Goal: Answer question/provide support

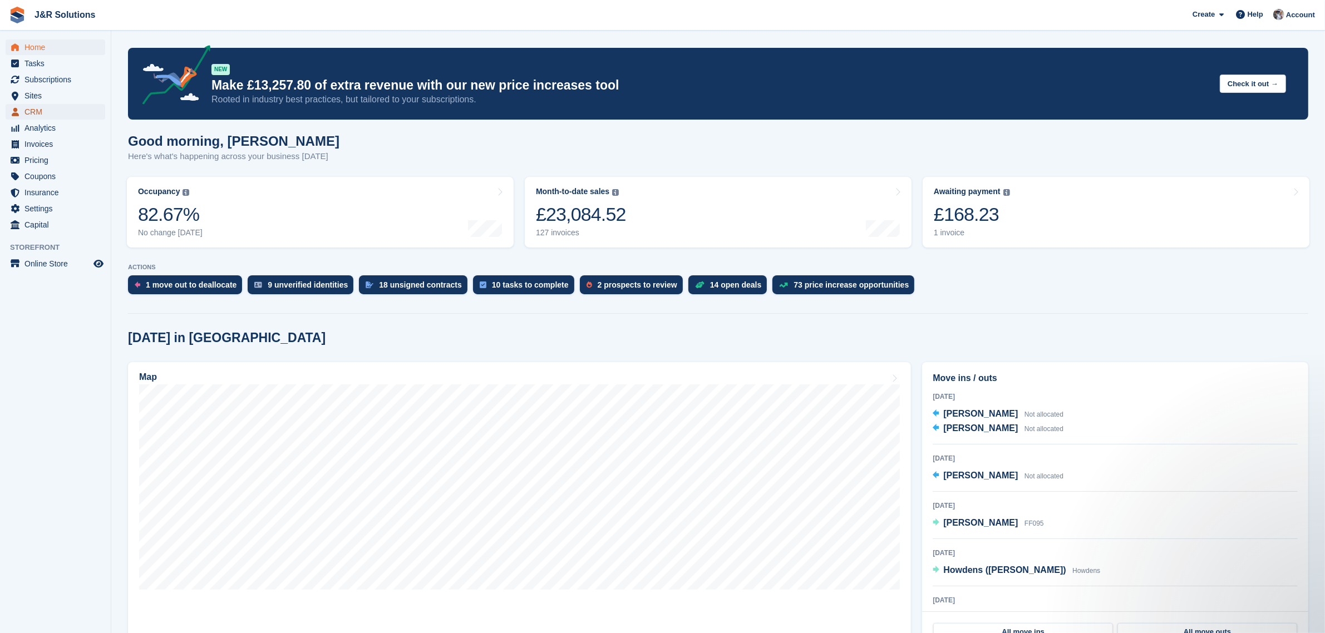
click at [32, 108] on span "CRM" at bounding box center [57, 112] width 67 height 16
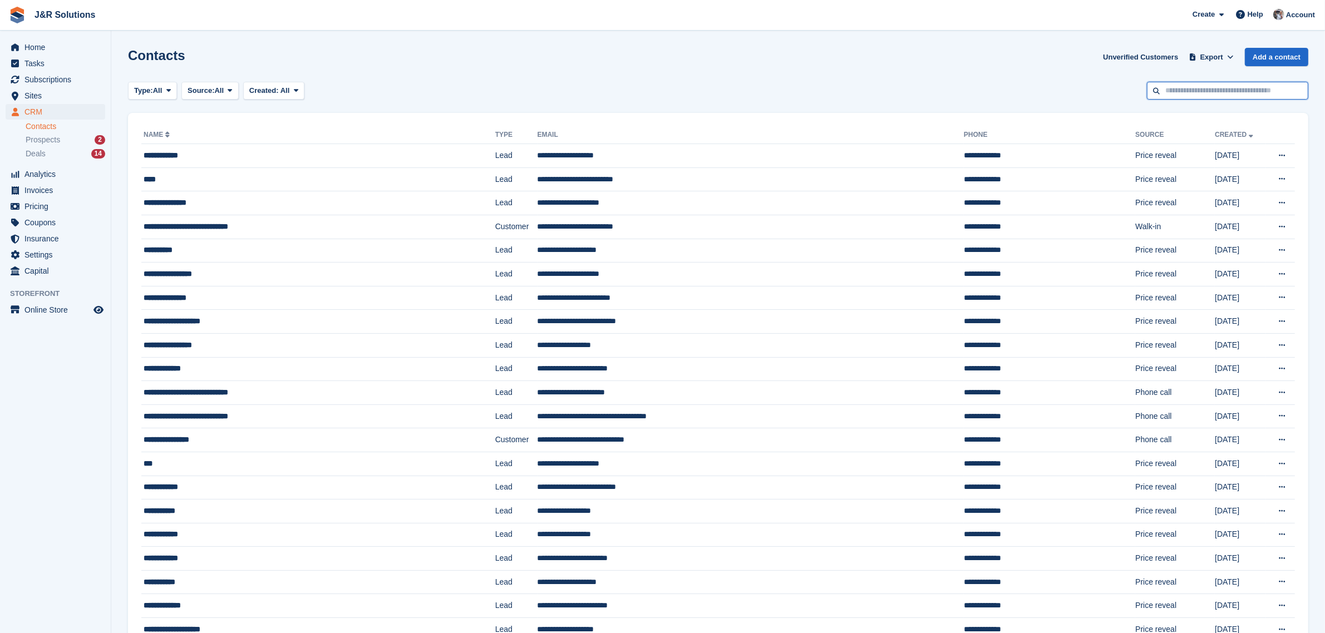
click at [1210, 91] on input "text" at bounding box center [1227, 91] width 161 height 18
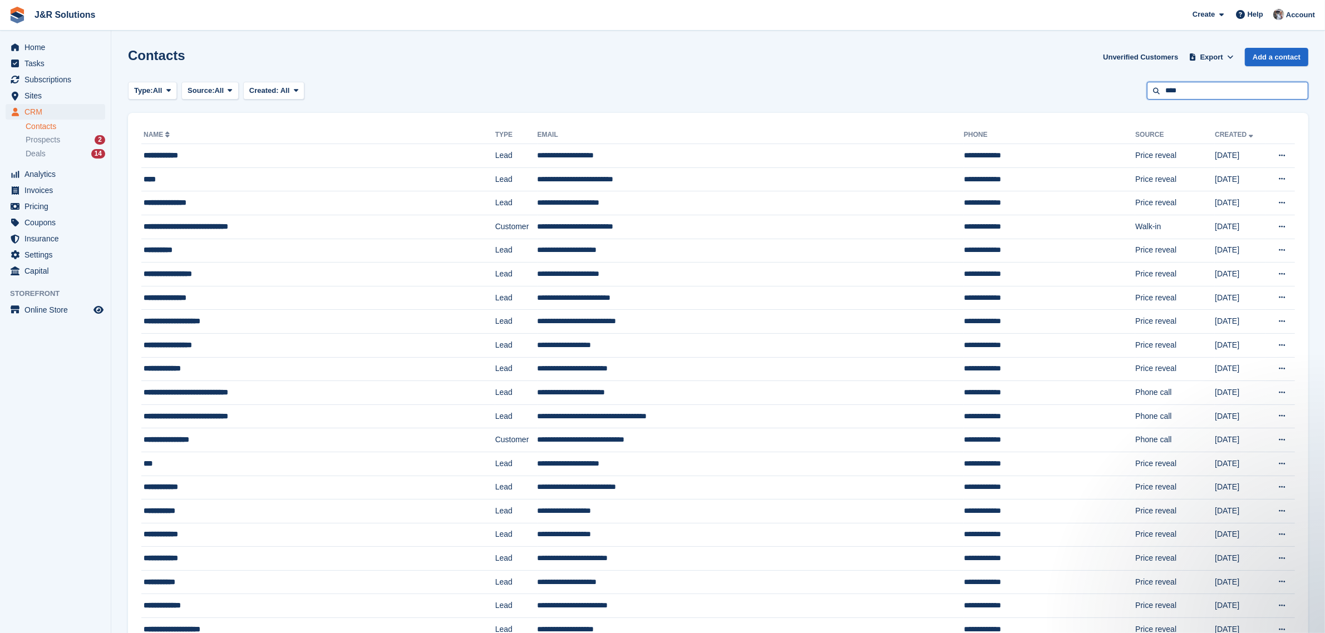
type input "****"
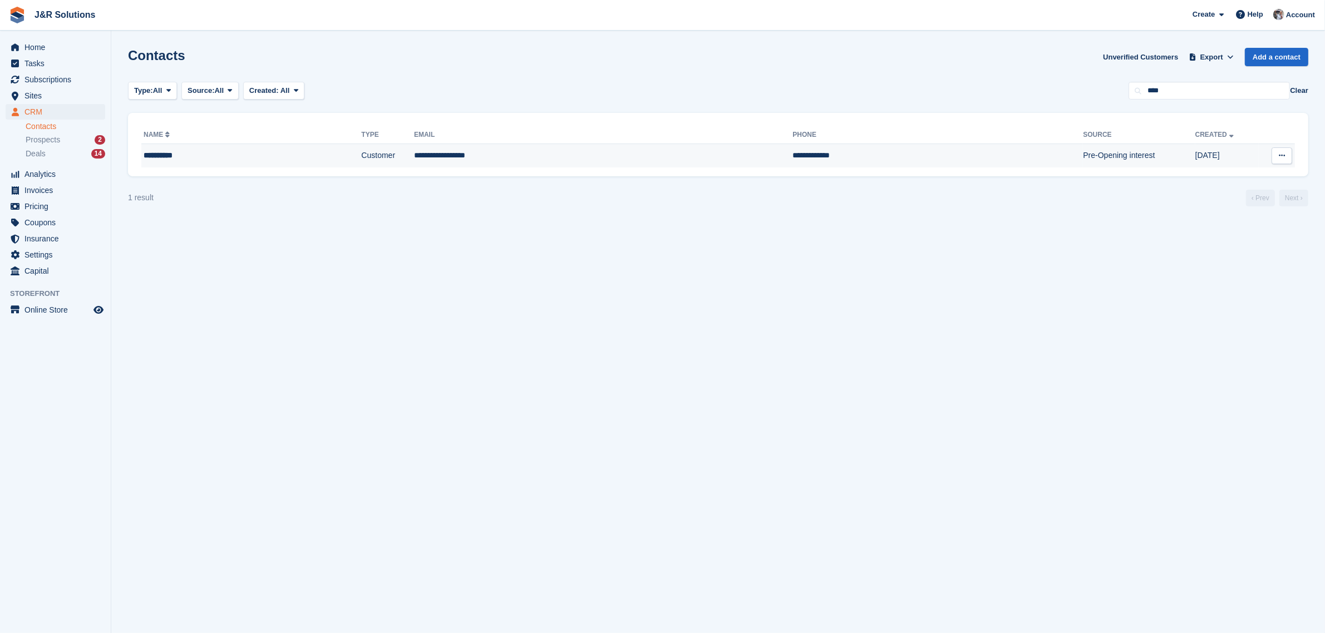
click at [361, 151] on td "Customer" at bounding box center [387, 155] width 53 height 23
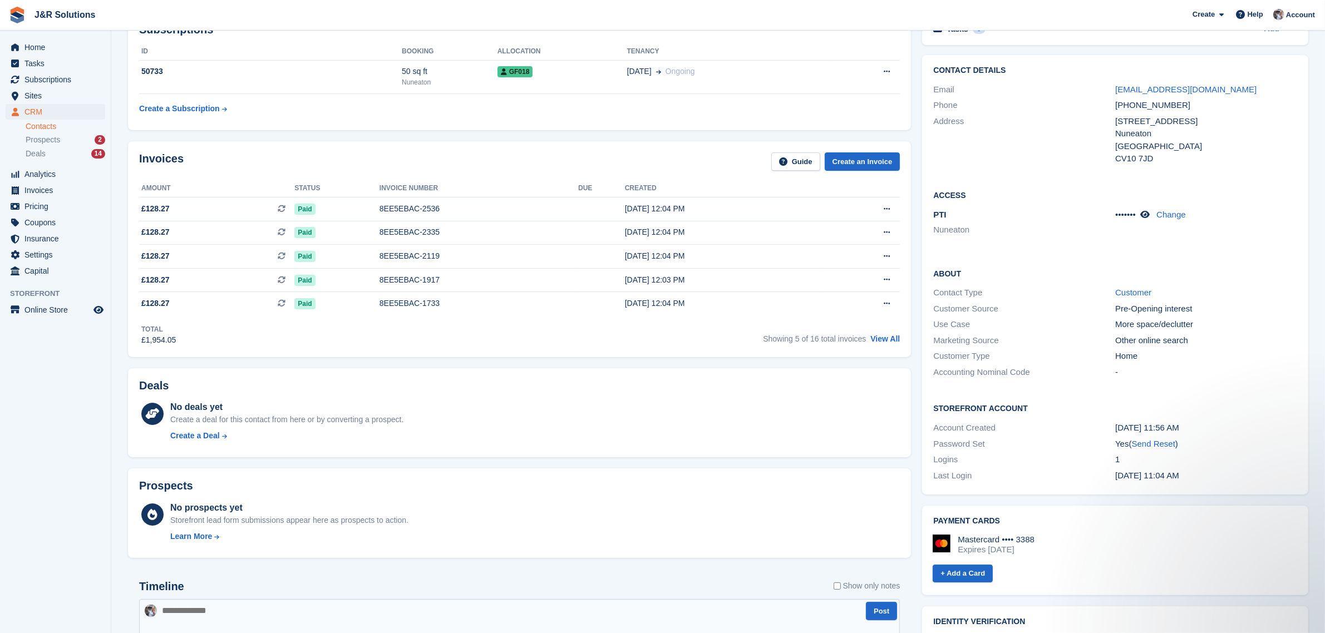
scroll to position [70, 0]
click at [442, 208] on div "8EE5EBAC-2536" at bounding box center [478, 210] width 199 height 12
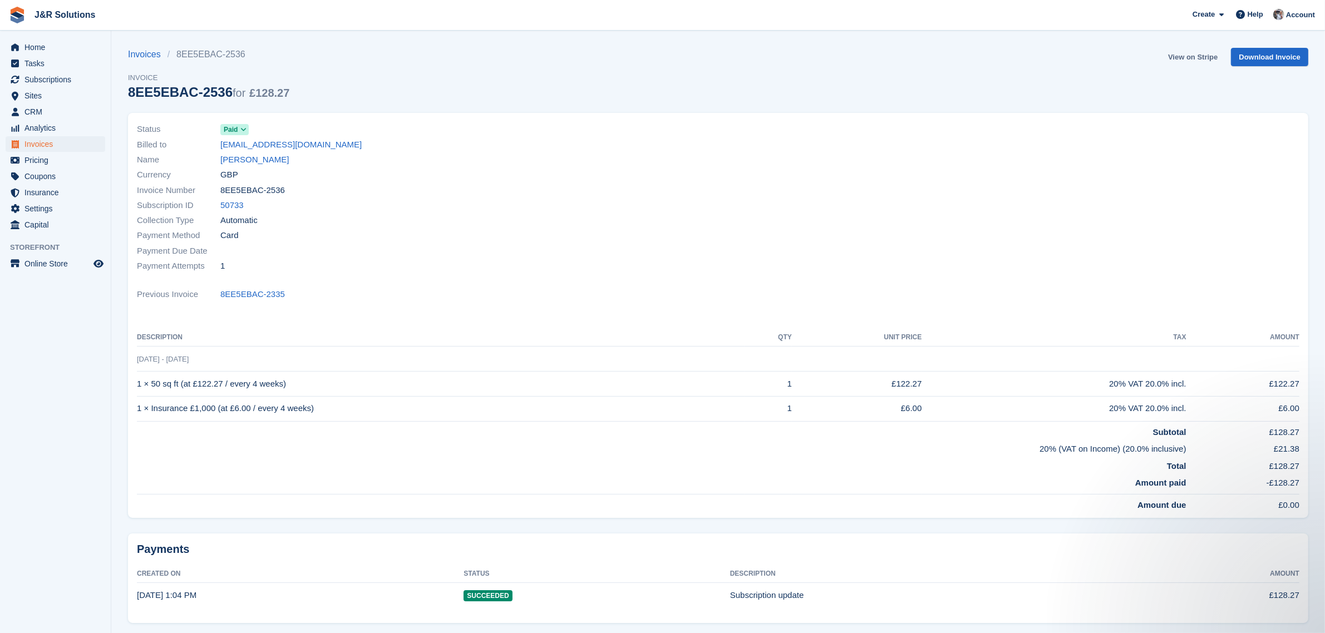
click at [1199, 56] on link "View on Stripe" at bounding box center [1192, 57] width 58 height 18
click at [248, 160] on link "[PERSON_NAME]" at bounding box center [254, 160] width 68 height 13
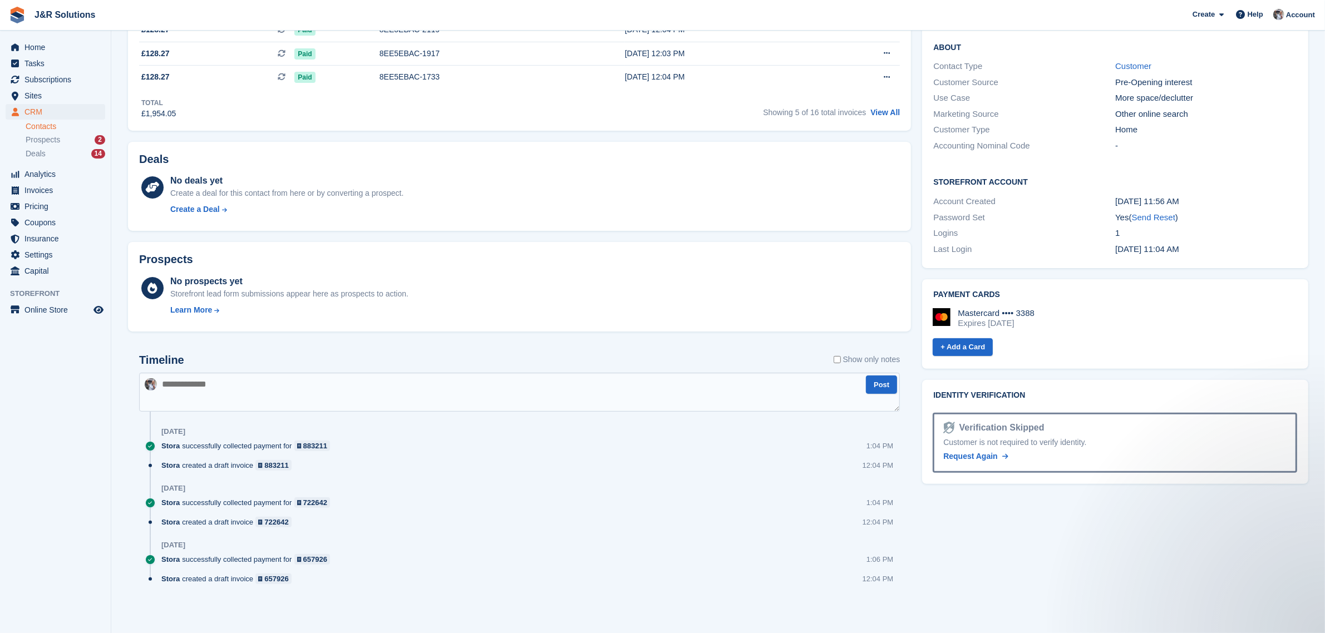
click at [240, 387] on textarea at bounding box center [519, 392] width 761 height 39
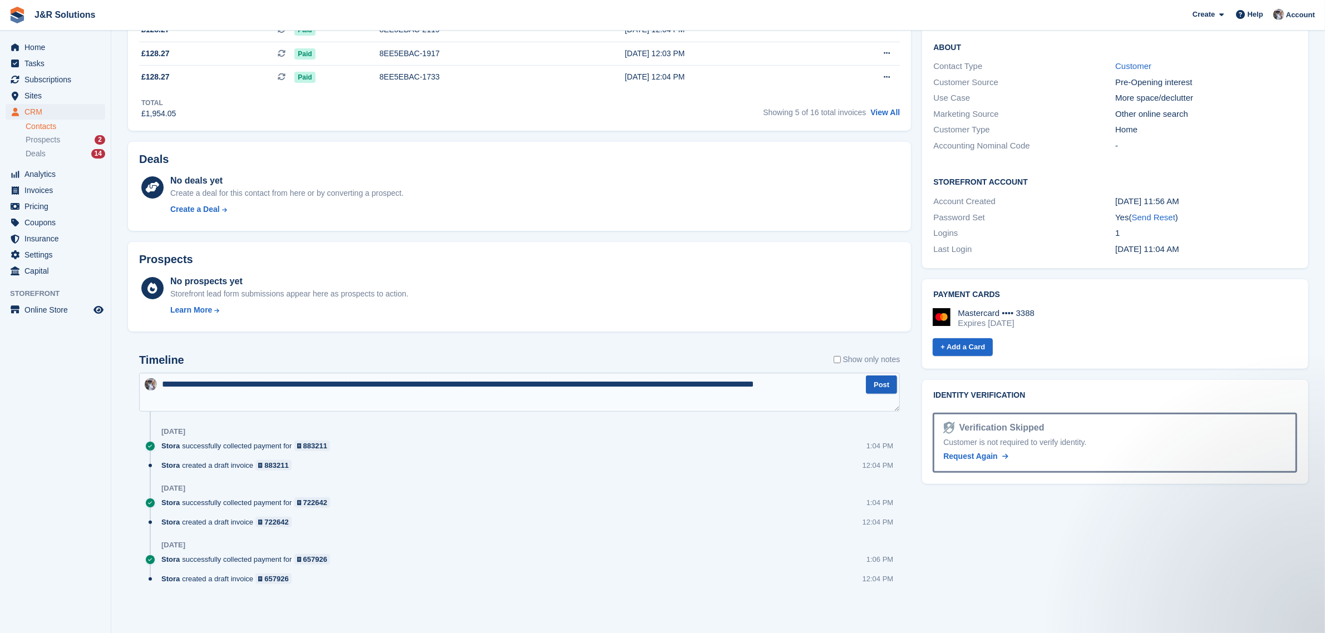
type textarea "**********"
click at [888, 384] on button "Post" at bounding box center [881, 385] width 31 height 18
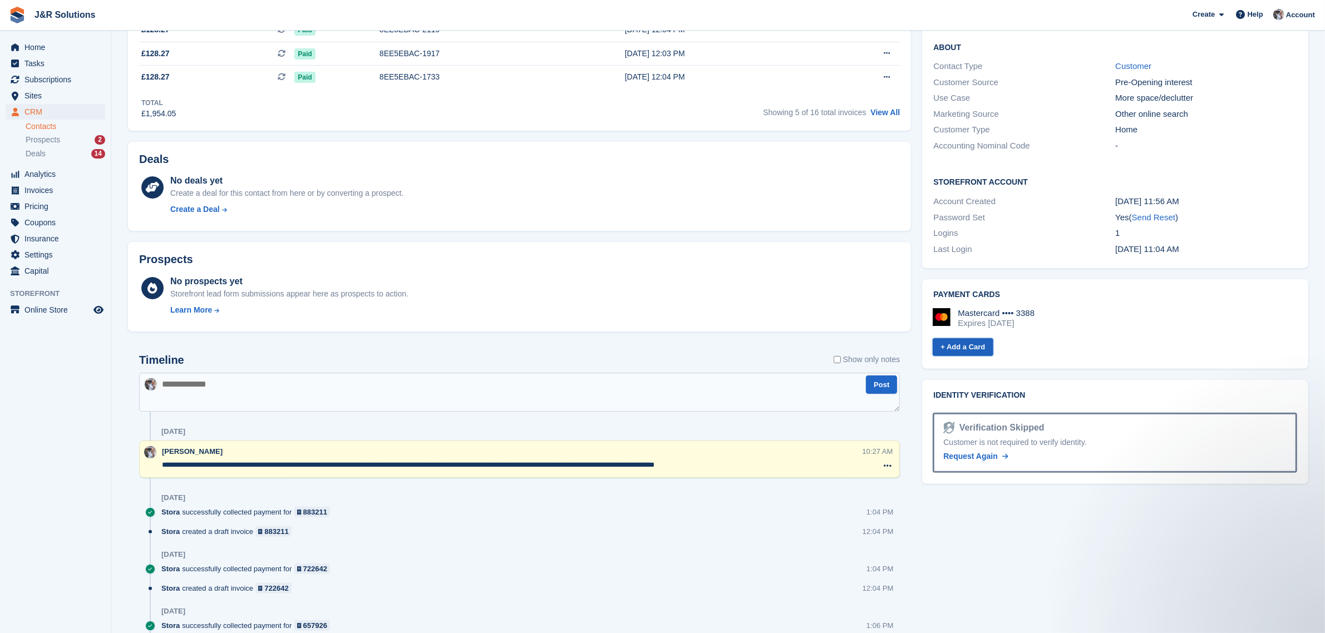
click at [968, 344] on link "+ Add a Card" at bounding box center [962, 347] width 60 height 18
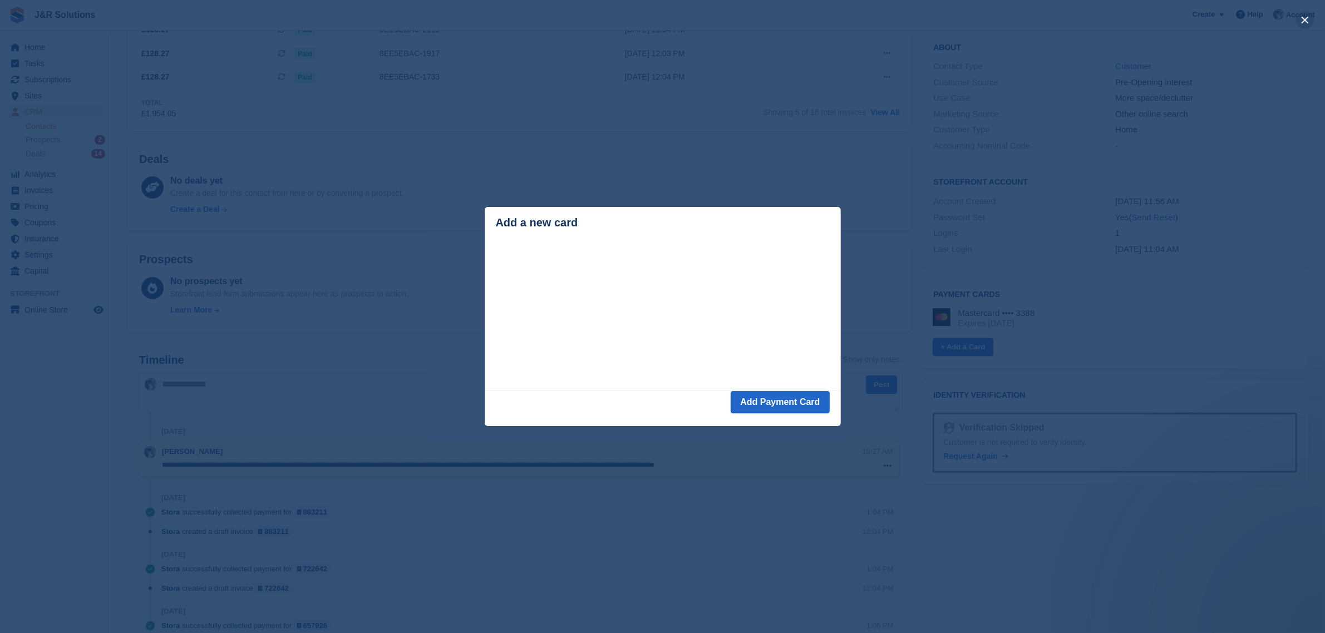
click at [1305, 21] on button "close" at bounding box center [1305, 20] width 18 height 18
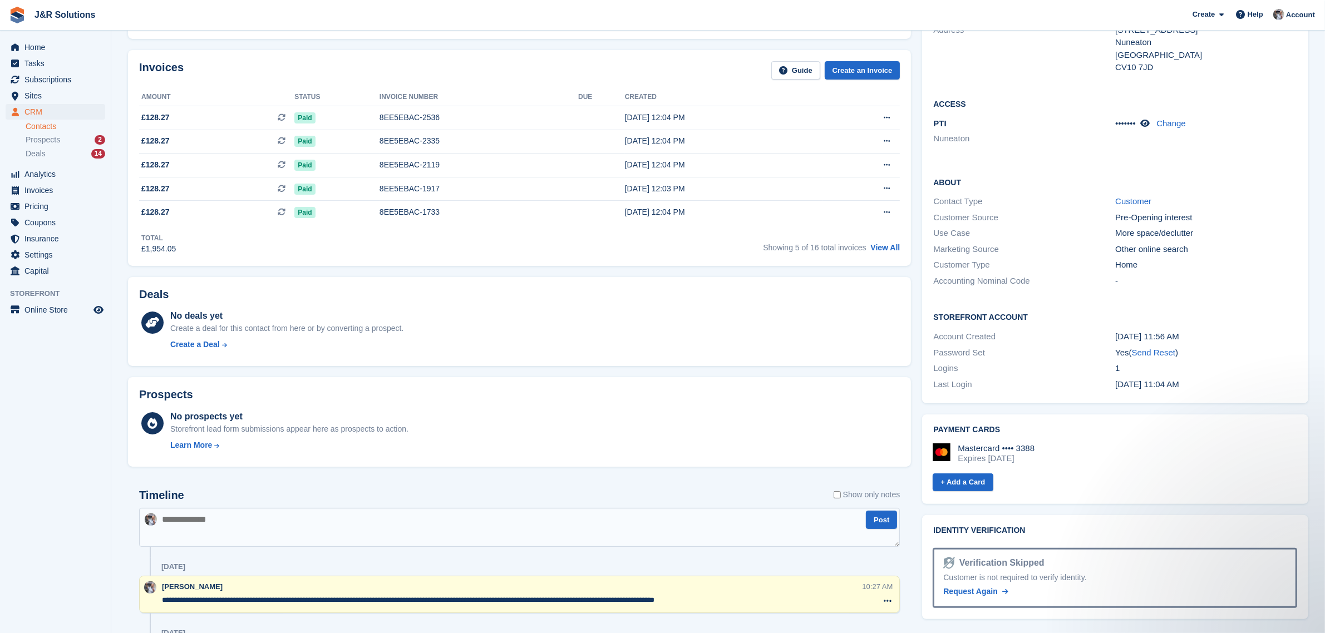
scroll to position [209, 0]
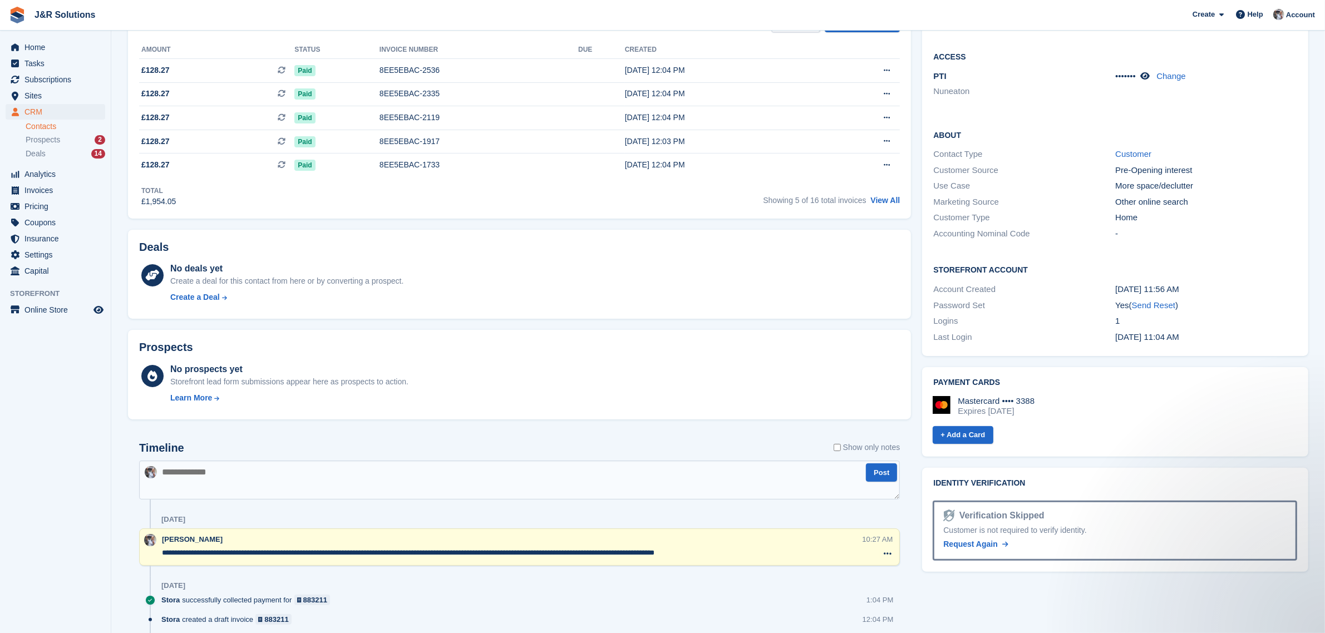
click at [1018, 406] on div "Expires June 2028" at bounding box center [995, 411] width 77 height 10
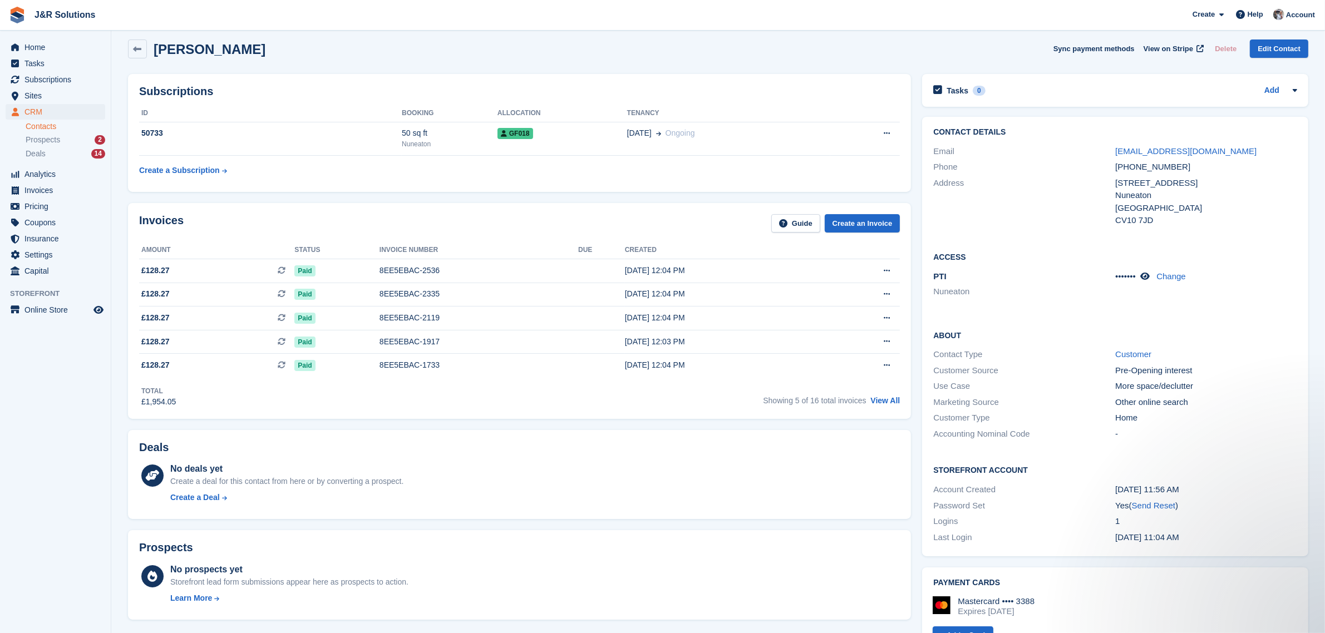
scroll to position [0, 0]
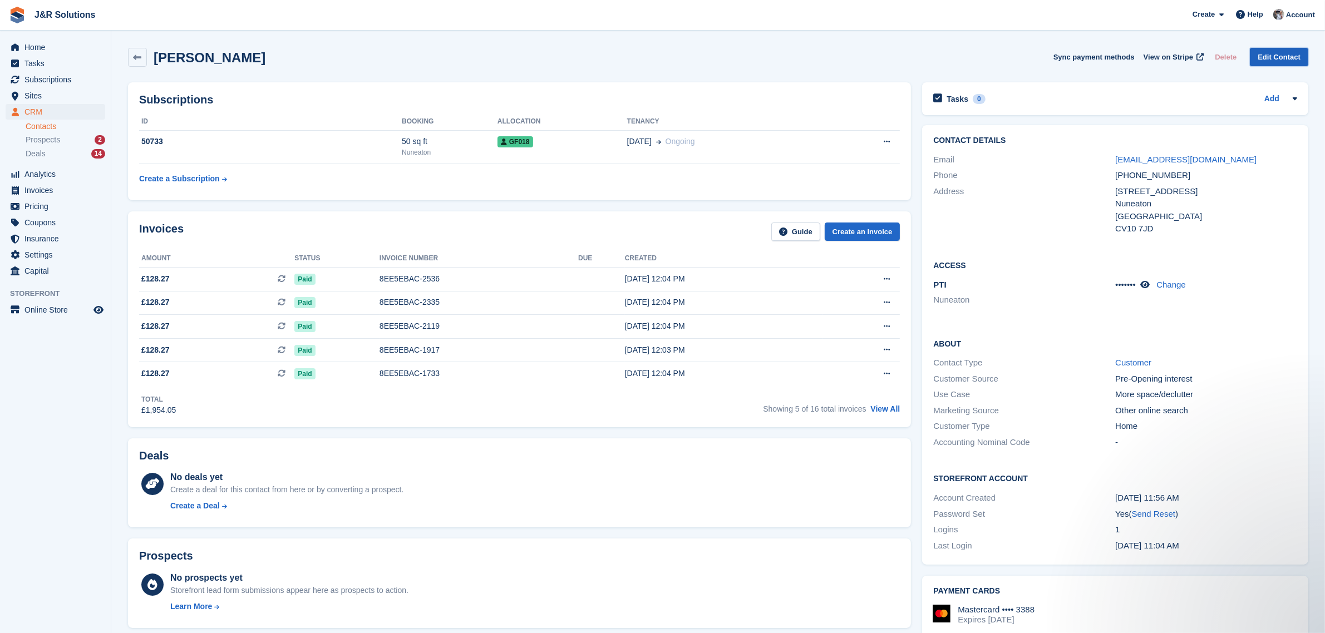
click at [1281, 53] on link "Edit Contact" at bounding box center [1279, 57] width 58 height 18
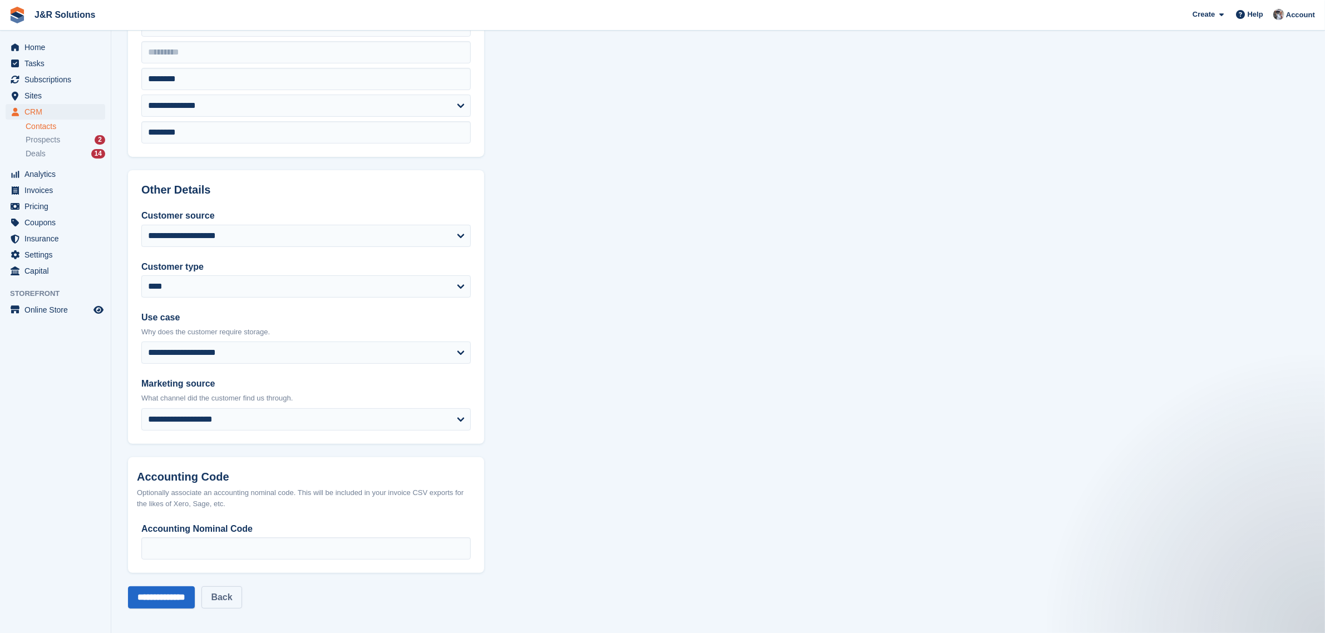
click at [230, 597] on link "Back" at bounding box center [221, 597] width 40 height 22
